Goal: Leave review/rating

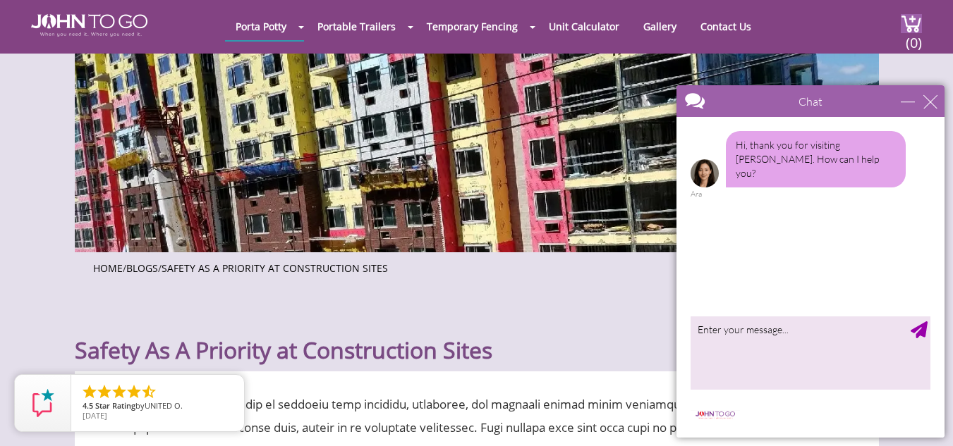
scroll to position [141, 0]
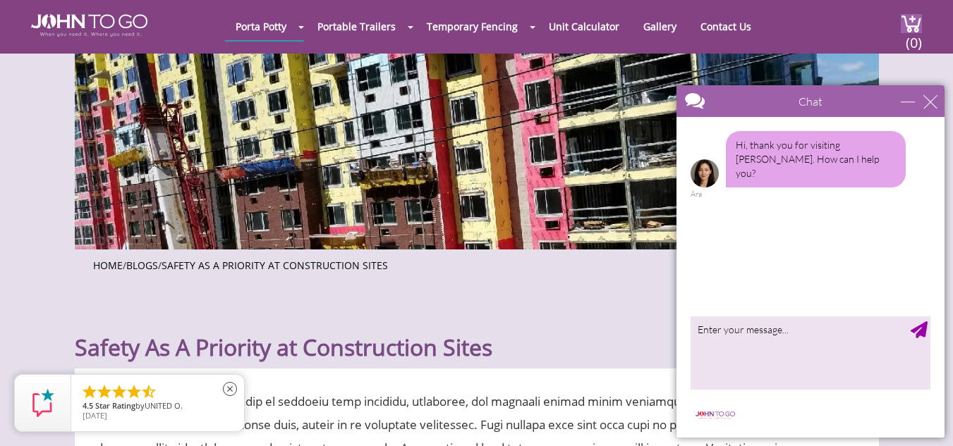
click at [140, 412] on span "[DATE]" at bounding box center [157, 416] width 150 height 8
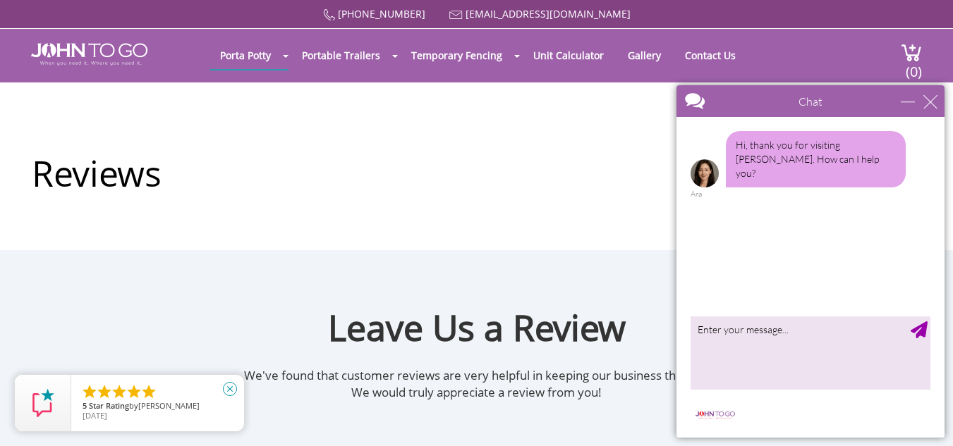
click at [233, 389] on icon "close" at bounding box center [230, 389] width 14 height 14
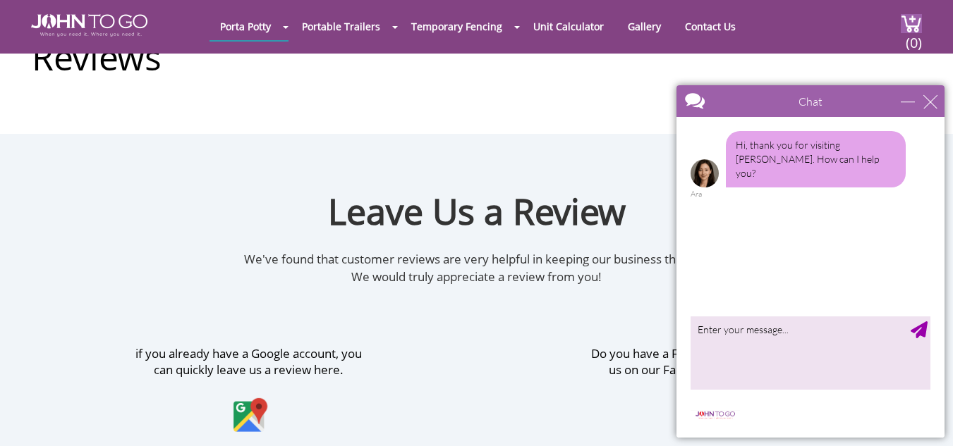
scroll to position [141, 0]
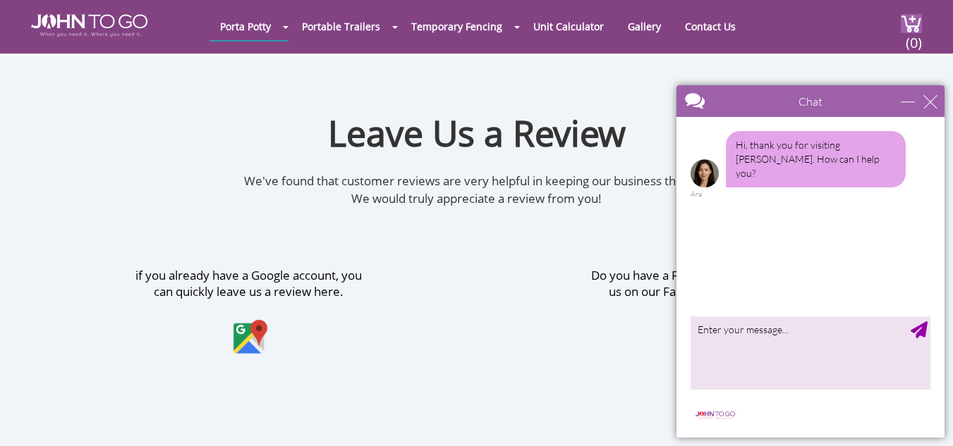
click at [116, 394] on li "" at bounding box center [119, 392] width 17 height 17
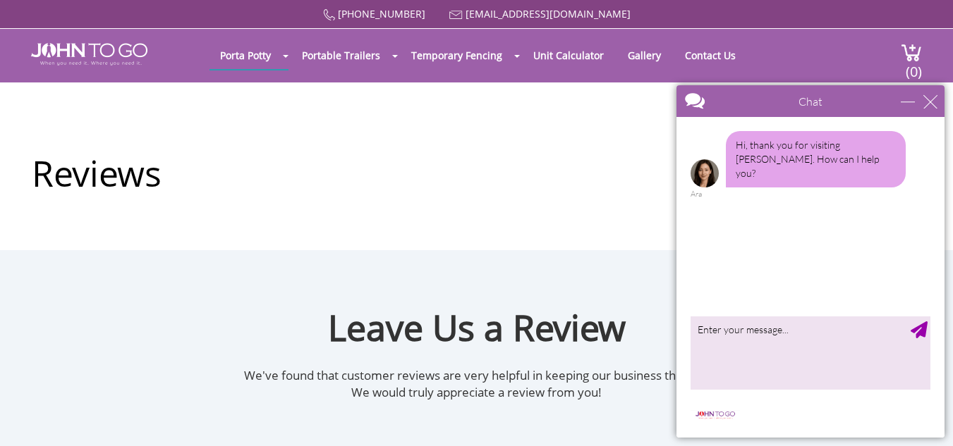
click at [594, 144] on h1 "Reviews" at bounding box center [477, 147] width 890 height 101
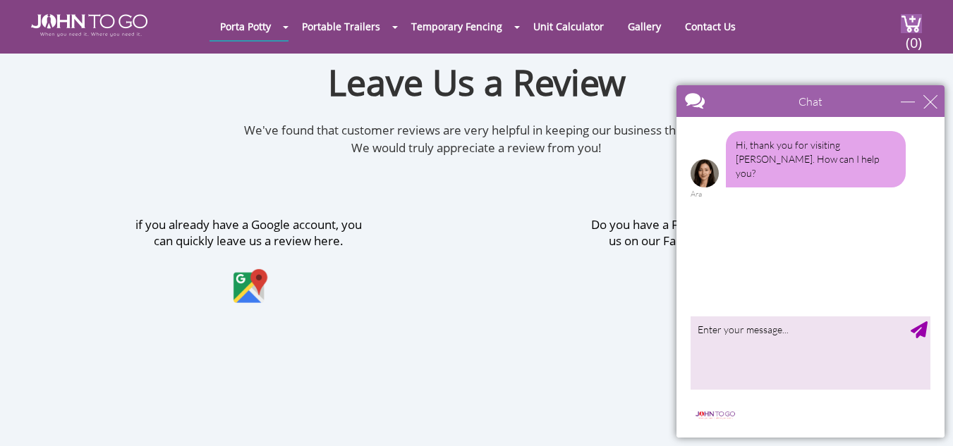
scroll to position [235, 0]
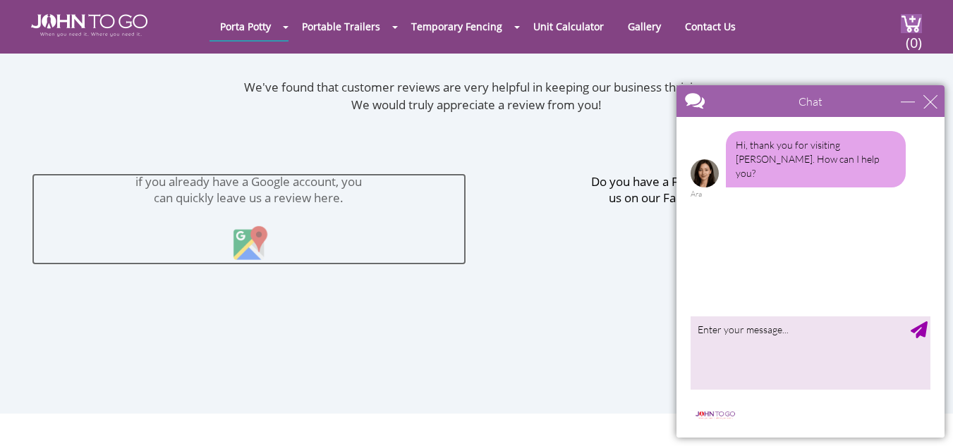
click at [231, 234] on img at bounding box center [248, 235] width 41 height 59
